Goal: Information Seeking & Learning: Learn about a topic

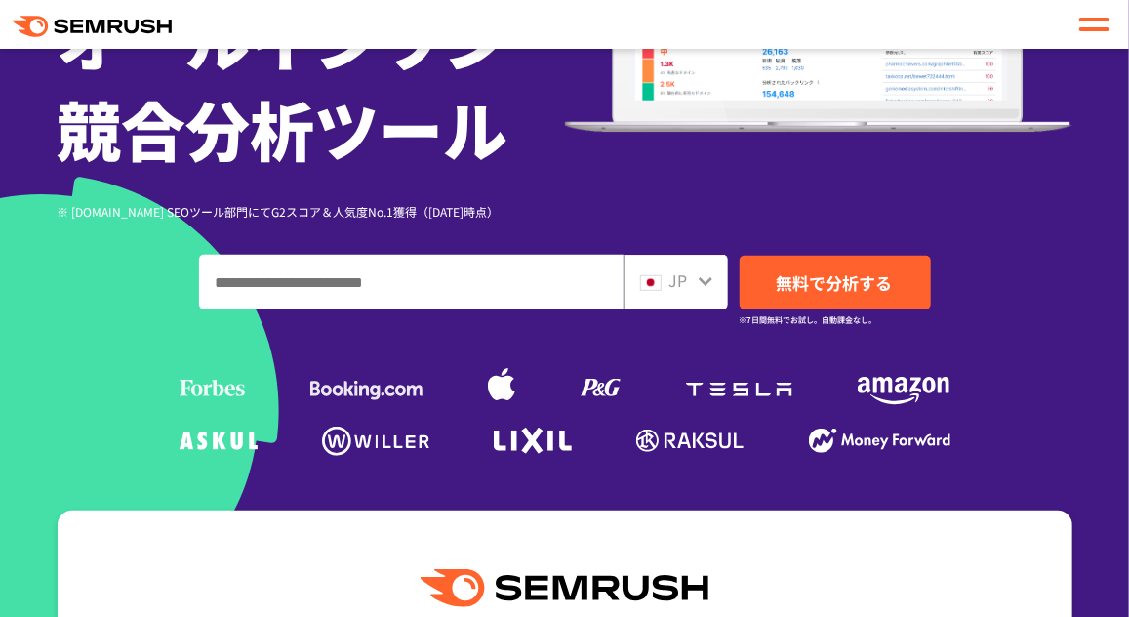
scroll to position [368, 0]
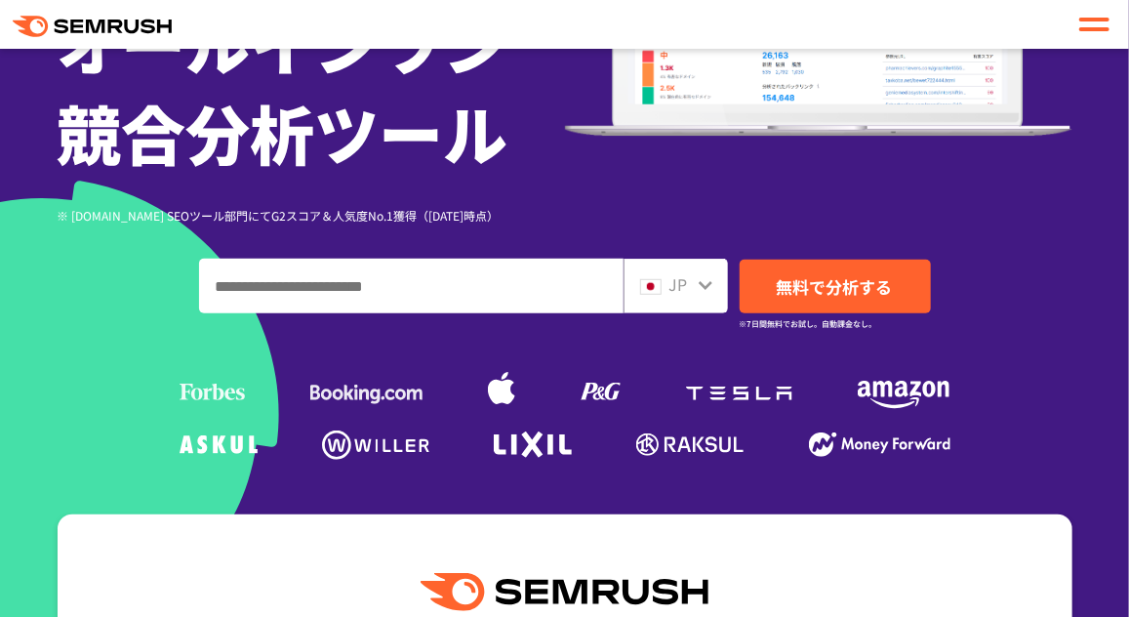
click at [458, 300] on input "ドメイン、キーワードまたはURLを入力してください" at bounding box center [411, 286] width 422 height 53
paste input "**********"
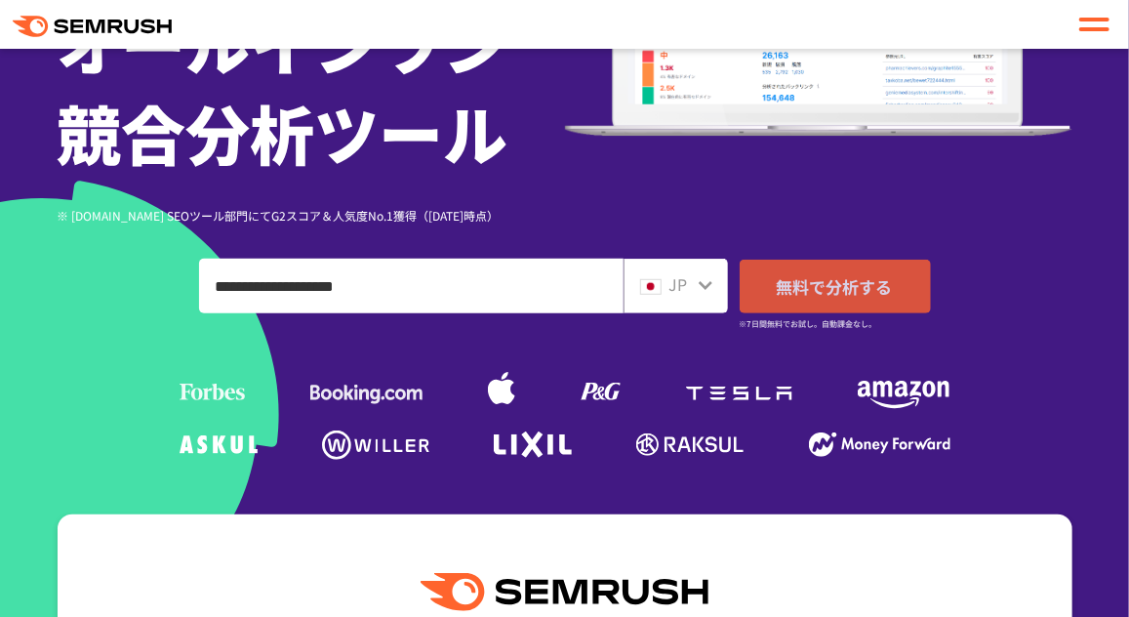
type input "**********"
click at [833, 276] on span "無料で分析する" at bounding box center [835, 286] width 116 height 24
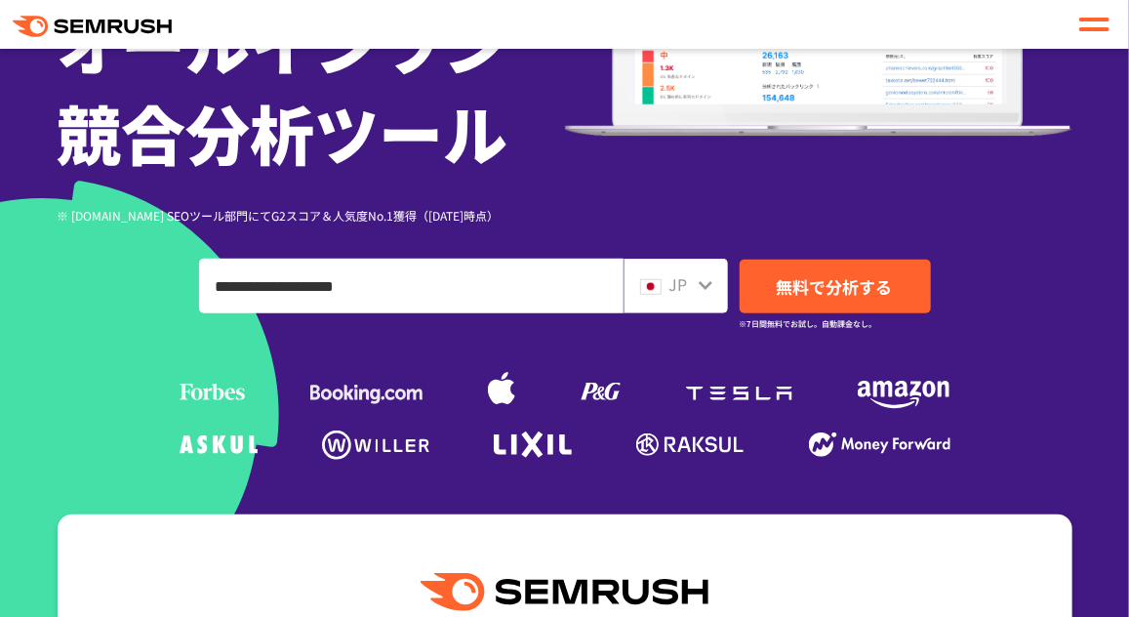
click at [687, 299] on div "JP" at bounding box center [676, 286] width 104 height 55
click at [706, 289] on icon at bounding box center [706, 285] width 16 height 16
click at [695, 282] on div "JP" at bounding box center [671, 284] width 62 height 25
click at [698, 283] on icon at bounding box center [706, 285] width 16 height 16
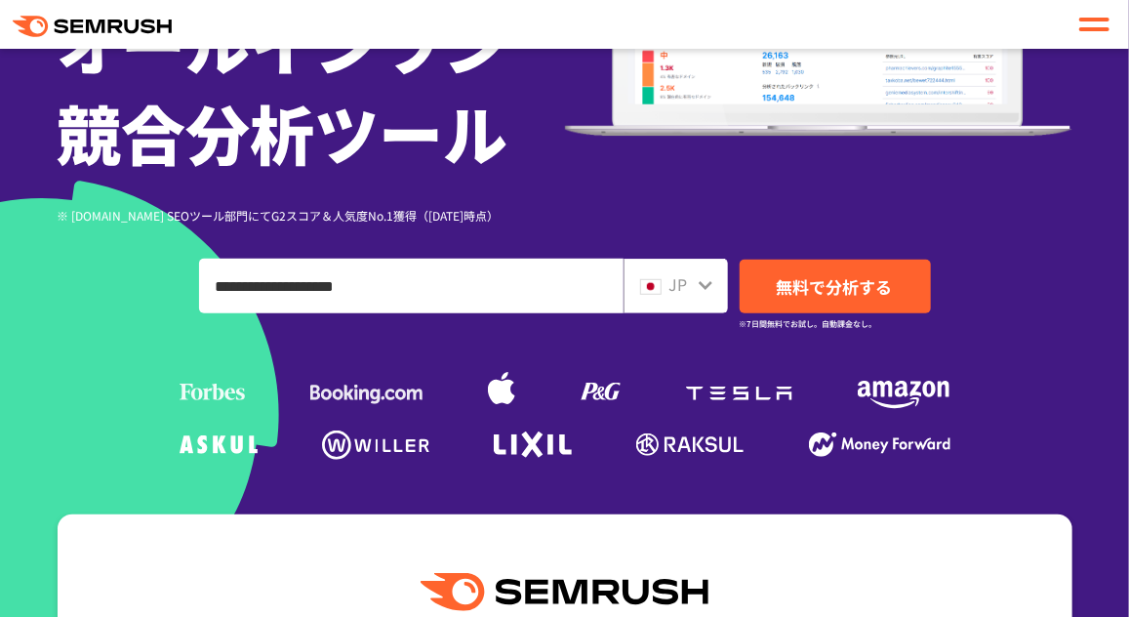
click at [697, 283] on div "JP" at bounding box center [676, 286] width 104 height 55
click at [698, 283] on icon at bounding box center [706, 285] width 16 height 16
